Goal: Task Accomplishment & Management: Manage account settings

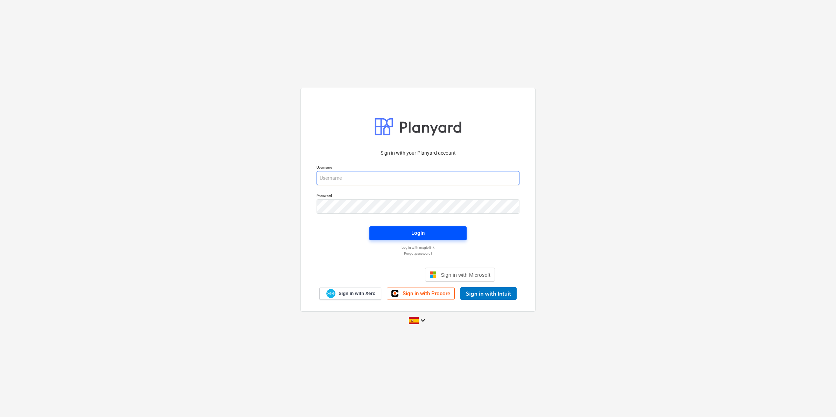
type input "[EMAIL_ADDRESS][DOMAIN_NAME]"
click at [411, 236] on div "Login" at bounding box center [417, 232] width 13 height 9
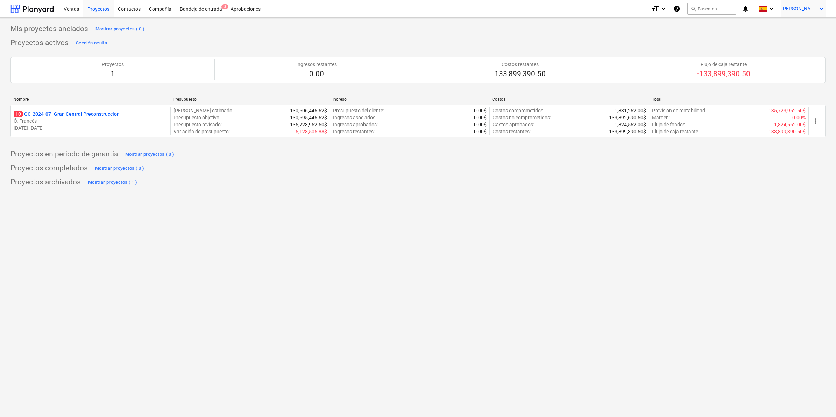
click at [819, 10] on icon "keyboard_arrow_down" at bounding box center [821, 9] width 8 height 8
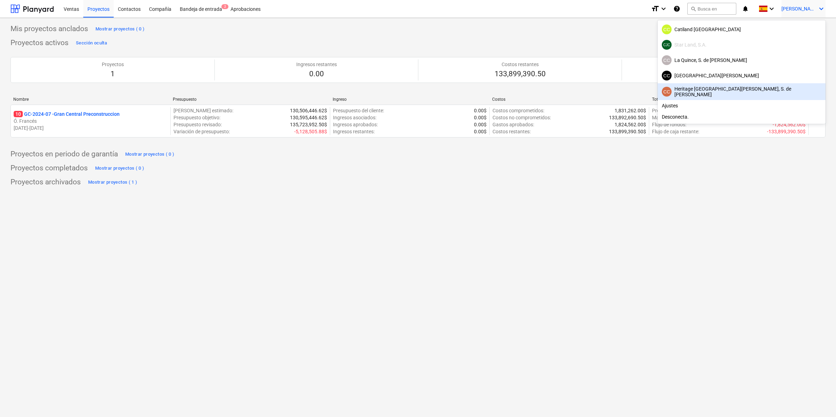
click at [780, 90] on div "CC Heritage [GEOGRAPHIC_DATA][PERSON_NAME], S. de [PERSON_NAME]" at bounding box center [741, 91] width 159 height 11
